Goal: Obtain resource: Download file/media

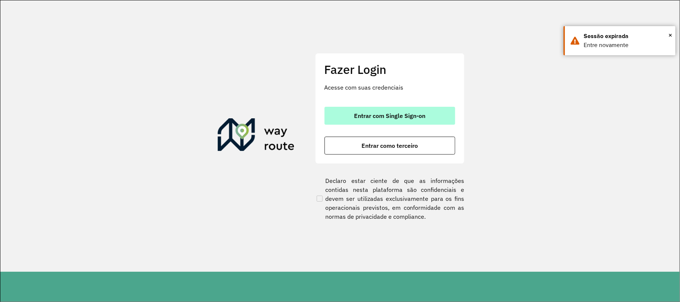
click at [371, 113] on span "Entrar com Single Sign-on" at bounding box center [389, 116] width 71 height 6
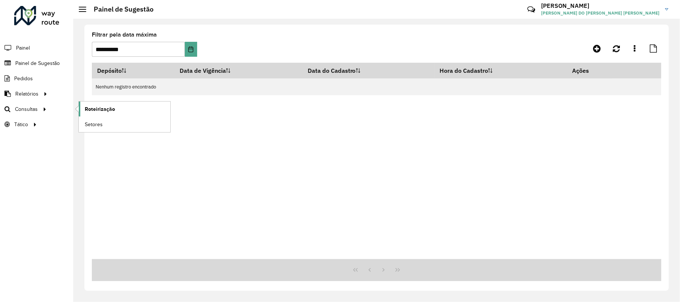
click at [95, 108] on span "Roteirização" at bounding box center [100, 109] width 30 height 8
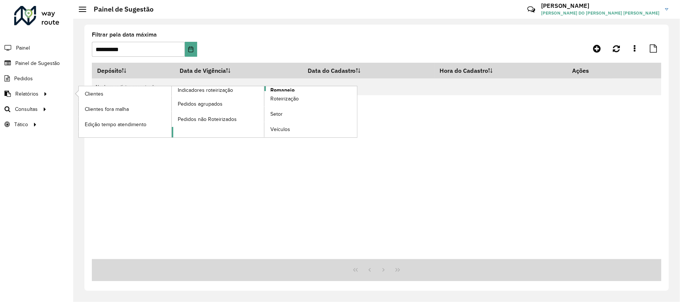
click at [274, 89] on span "Romaneio" at bounding box center [283, 90] width 24 height 8
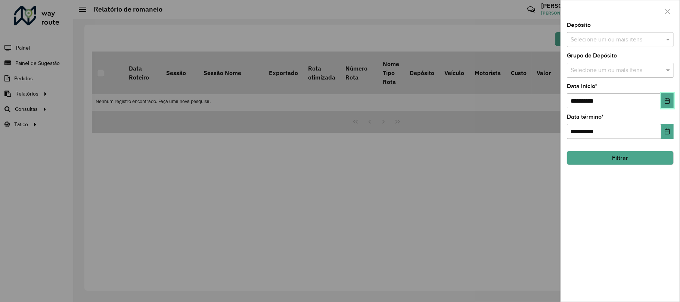
click at [667, 101] on icon "Choose Date" at bounding box center [668, 101] width 6 height 6
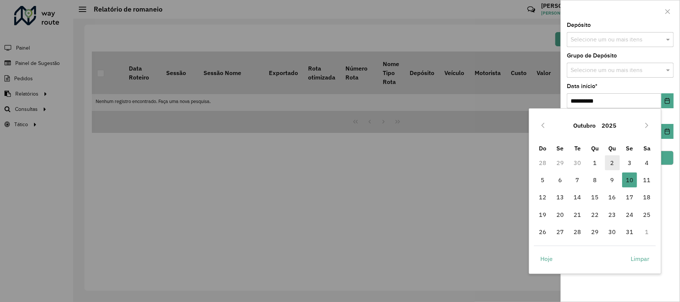
click at [605, 160] on span "2" at bounding box center [612, 162] width 15 height 15
type input "**********"
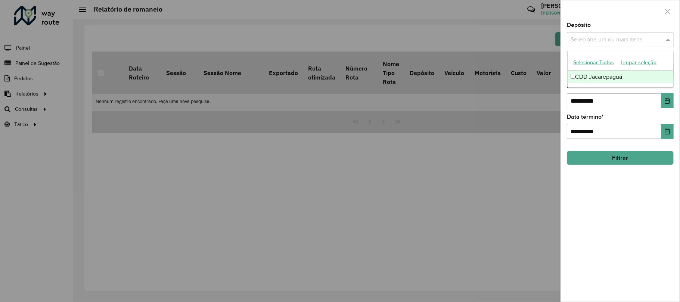
click at [597, 42] on input "text" at bounding box center [617, 39] width 96 height 9
click at [591, 74] on div "CDD Jacarepaguá" at bounding box center [621, 77] width 106 height 13
click at [613, 195] on div "**********" at bounding box center [620, 162] width 119 height 280
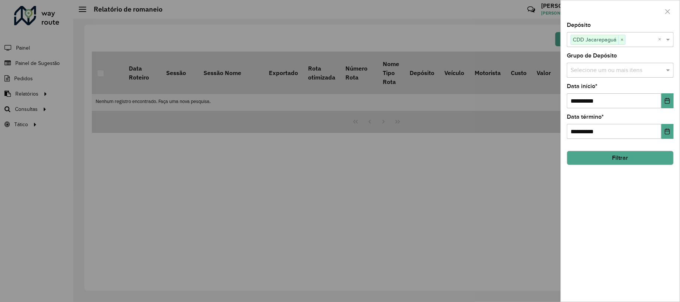
click at [628, 158] on button "Filtrar" at bounding box center [620, 158] width 107 height 14
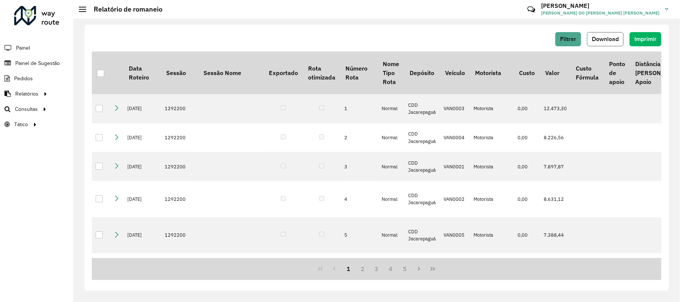
click at [608, 44] on button "Download" at bounding box center [605, 39] width 37 height 14
